Goal: Information Seeking & Learning: Learn about a topic

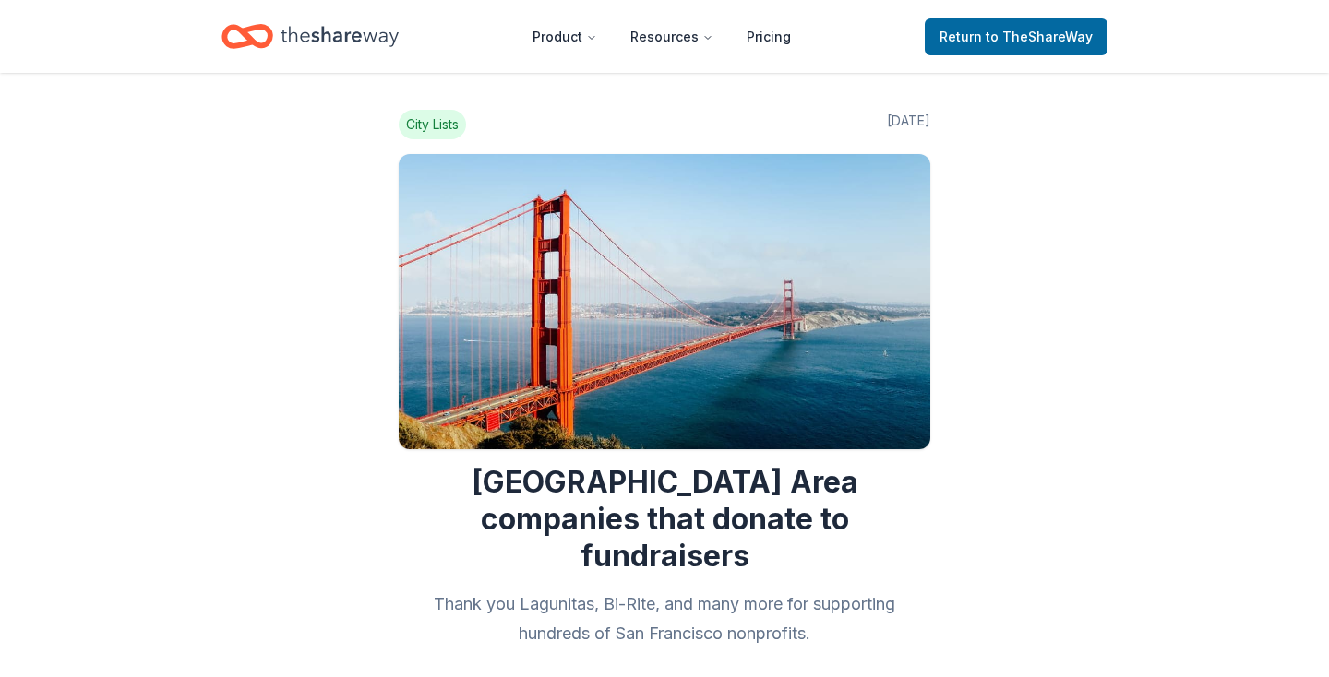
click at [361, 45] on icon "Home" at bounding box center [339, 37] width 118 height 38
click at [348, 40] on icon "Home" at bounding box center [339, 37] width 118 height 38
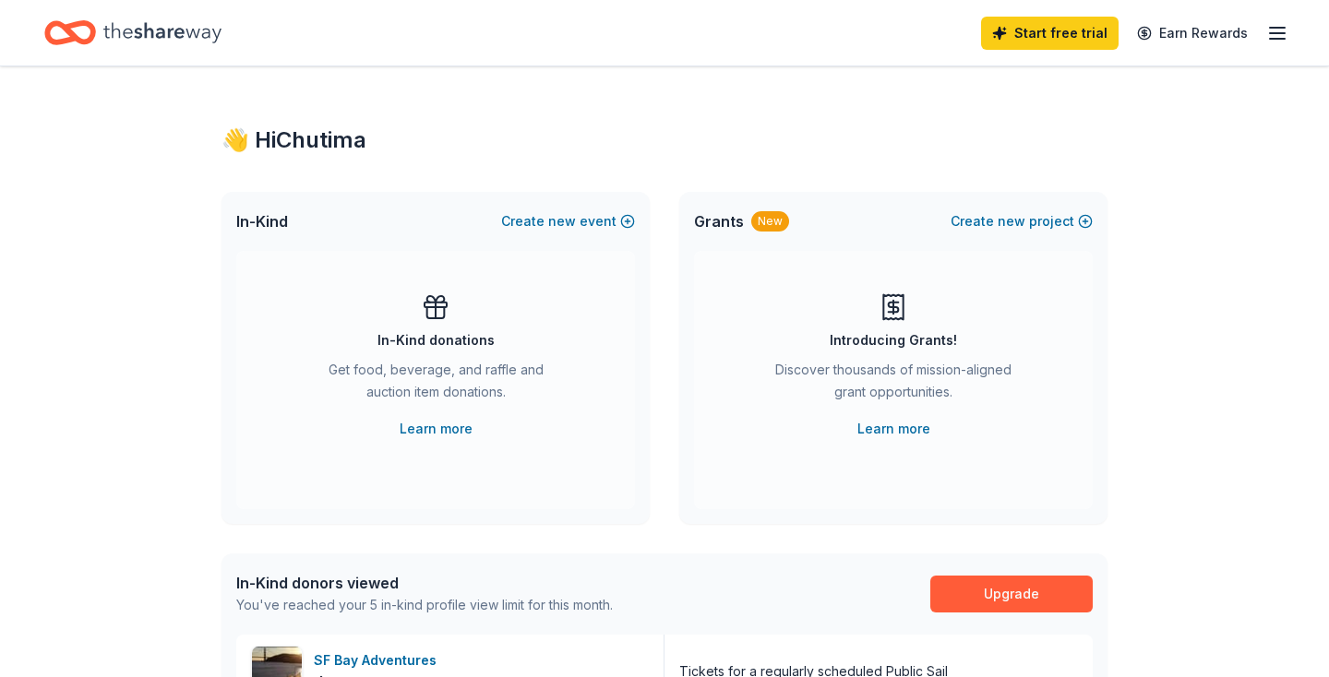
click at [151, 30] on icon "Home" at bounding box center [162, 32] width 118 height 20
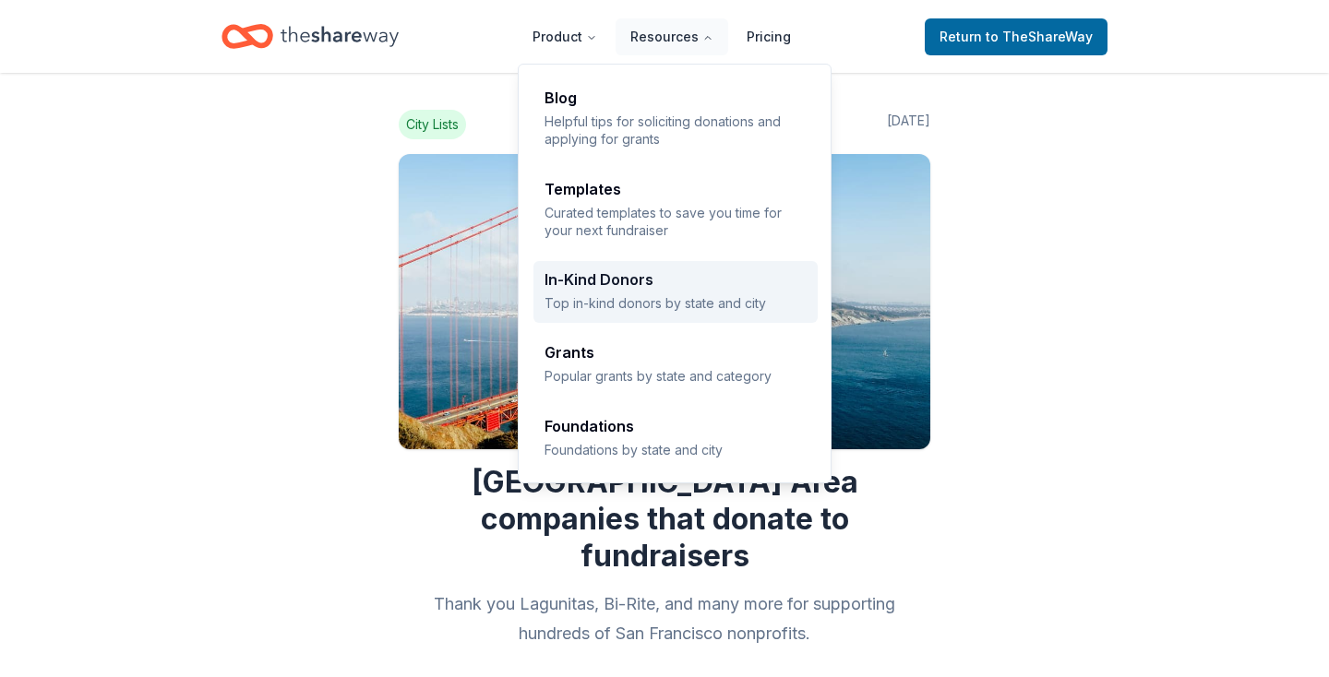
click at [708, 276] on div "In-Kind Donors" at bounding box center [675, 279] width 262 height 15
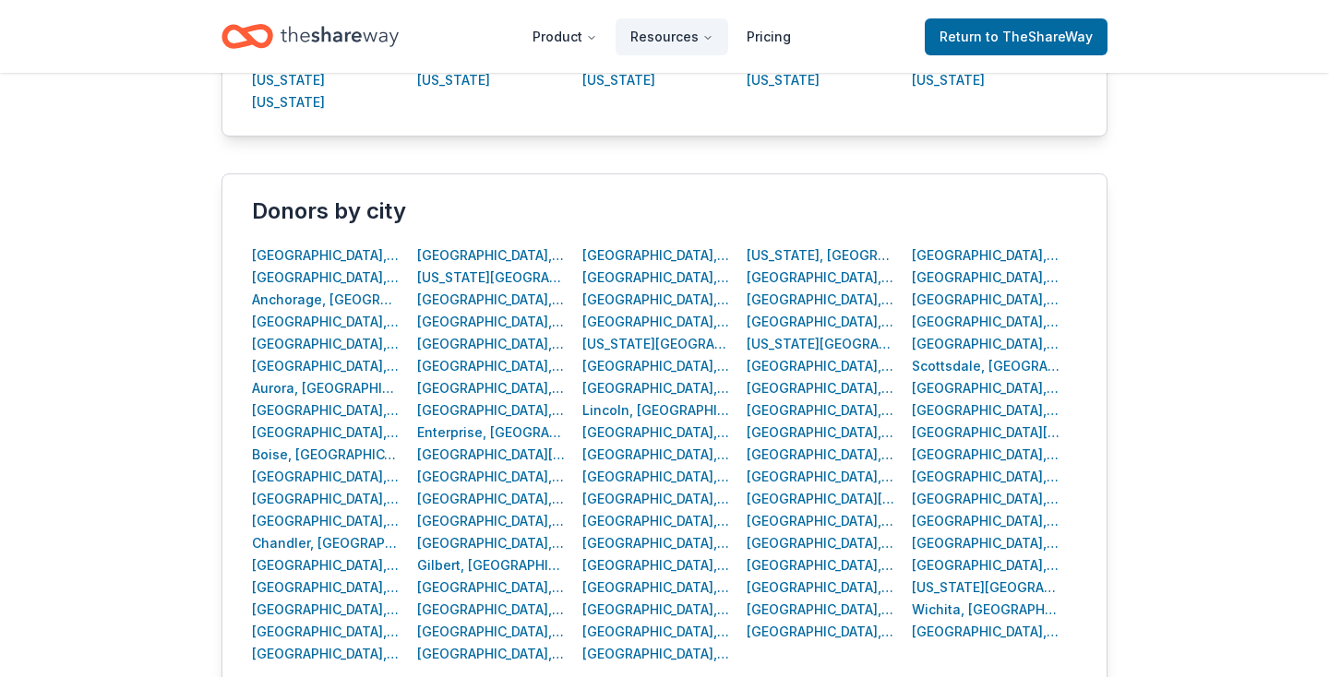
scroll to position [672, 0]
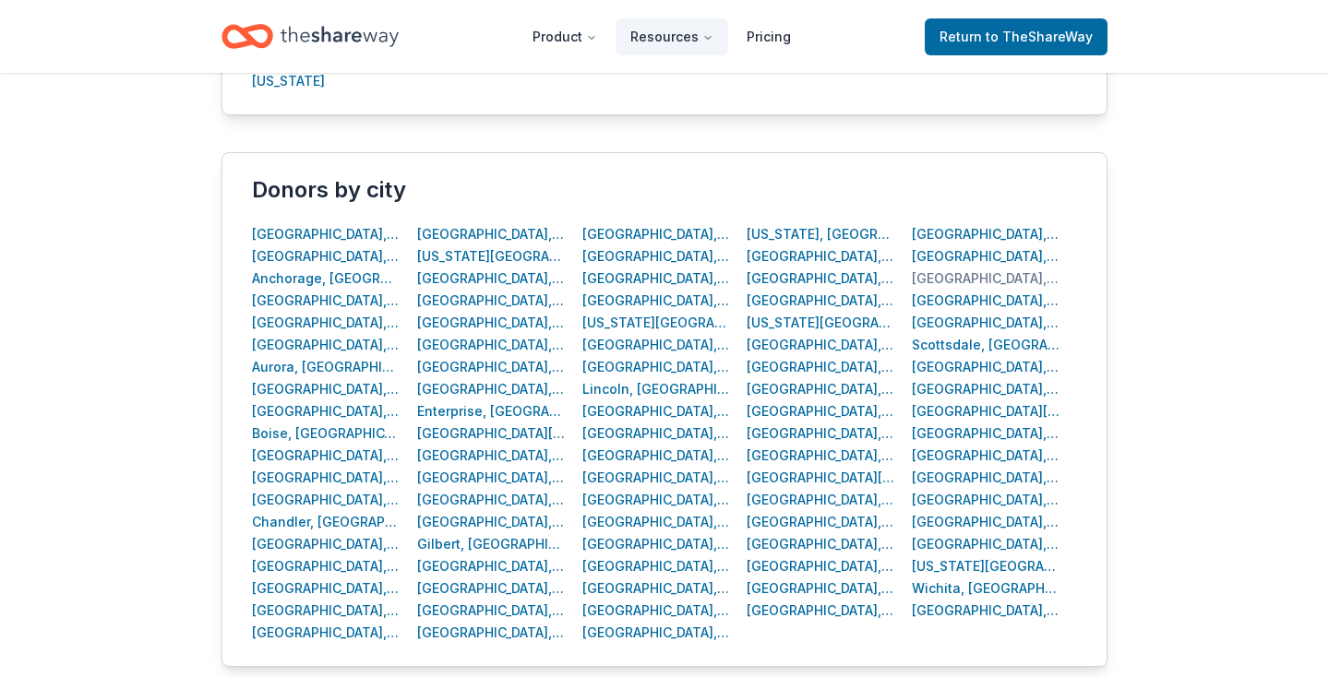
click at [912, 274] on div "[GEOGRAPHIC_DATA], [GEOGRAPHIC_DATA]" at bounding box center [986, 279] width 149 height 22
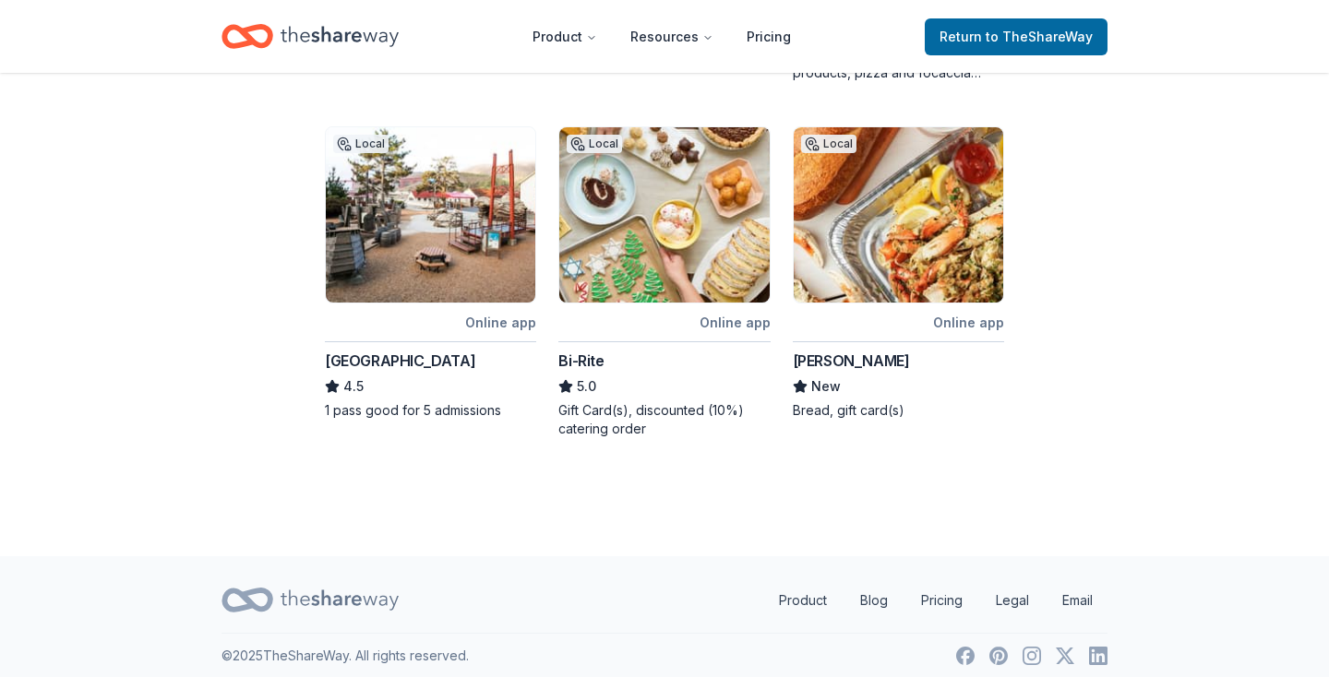
scroll to position [1007, 0]
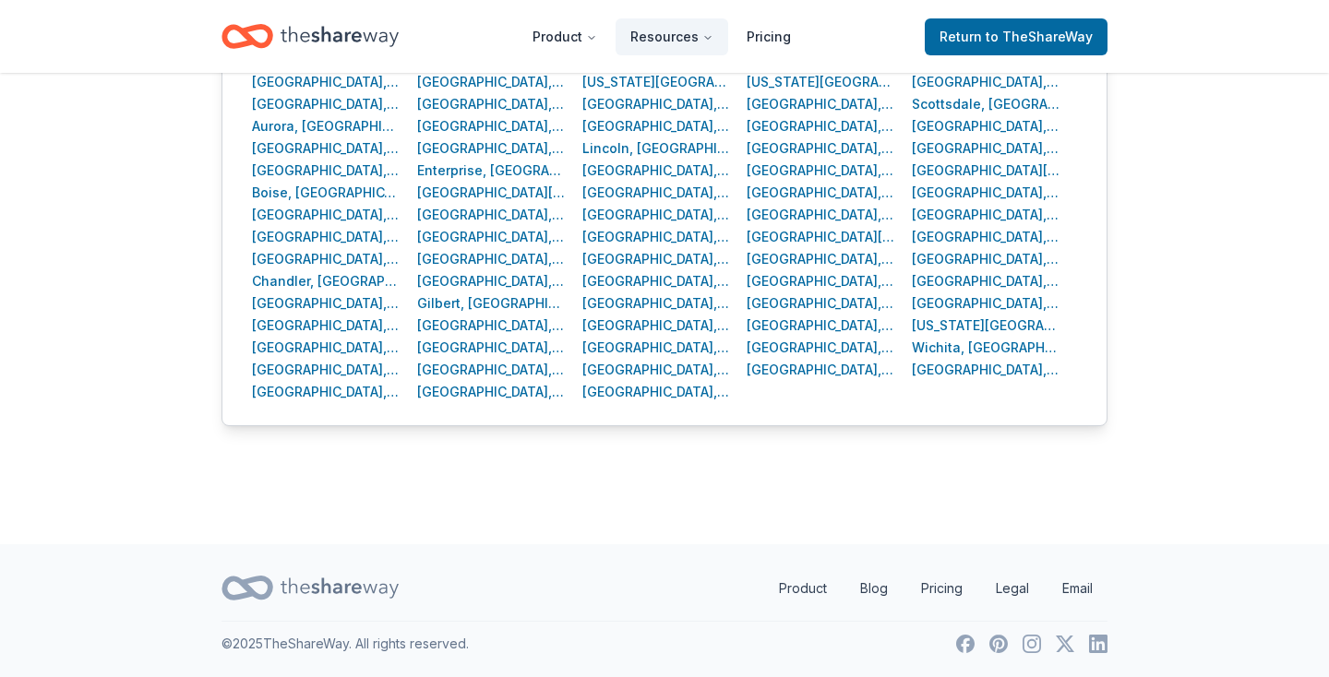
scroll to position [677, 0]
